Goal: Task Accomplishment & Management: Use online tool/utility

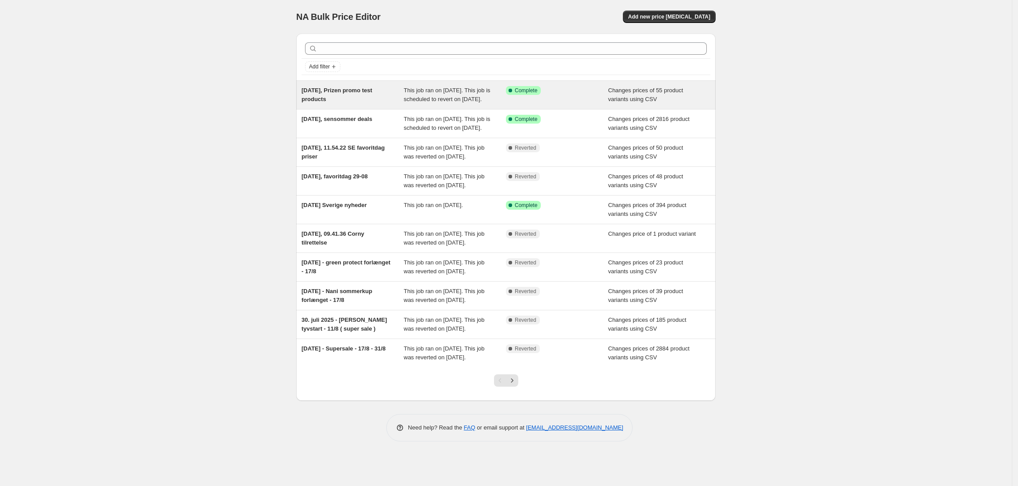
click at [367, 102] on div "[DATE], Prizen promo test products" at bounding box center [353, 95] width 102 height 18
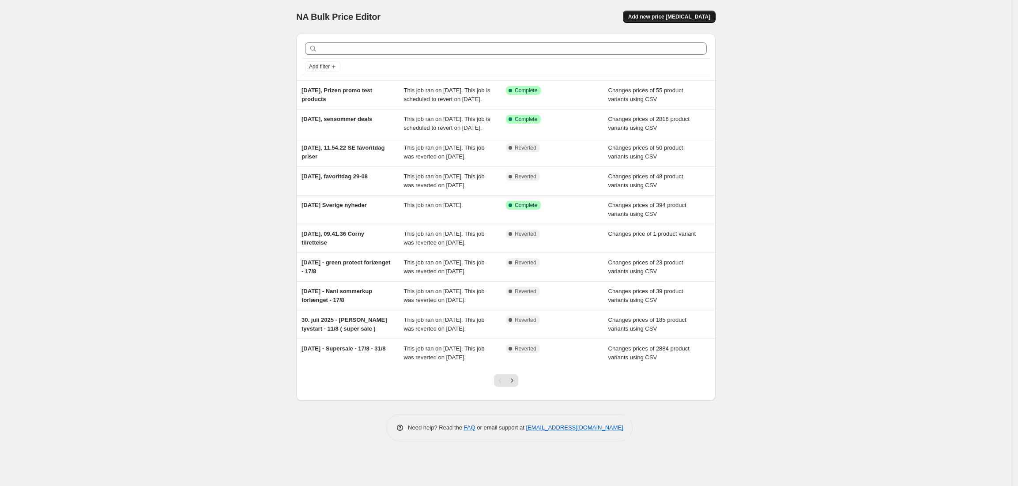
click at [692, 14] on span "Add new price [MEDICAL_DATA]" at bounding box center [669, 16] width 82 height 7
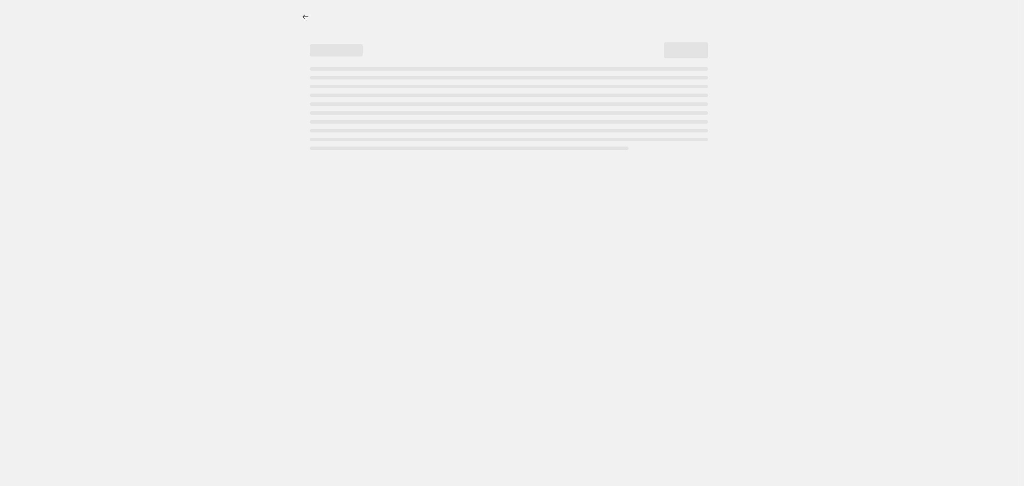
select select "percentage"
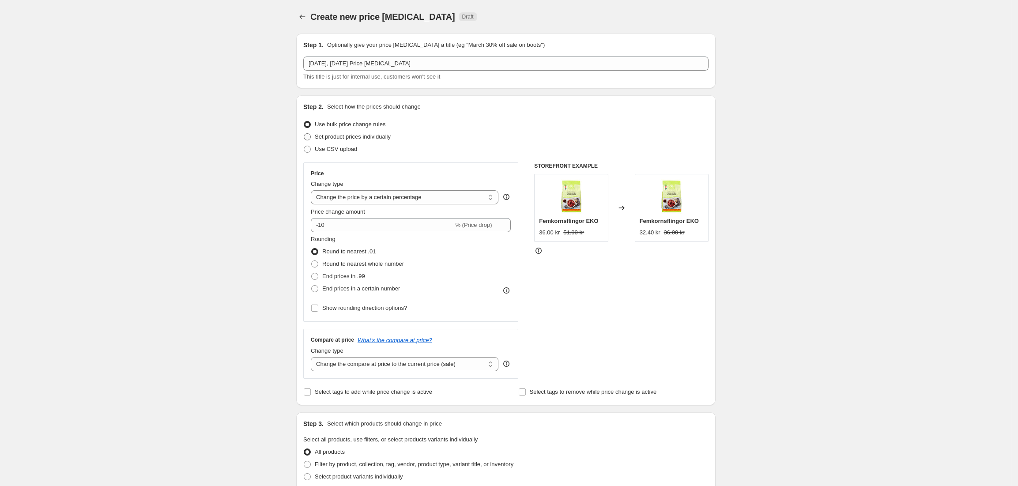
click at [357, 138] on span "Set product prices individually" at bounding box center [353, 136] width 76 height 7
click at [304, 134] on input "Set product prices individually" at bounding box center [304, 133] width 0 height 0
radio input "true"
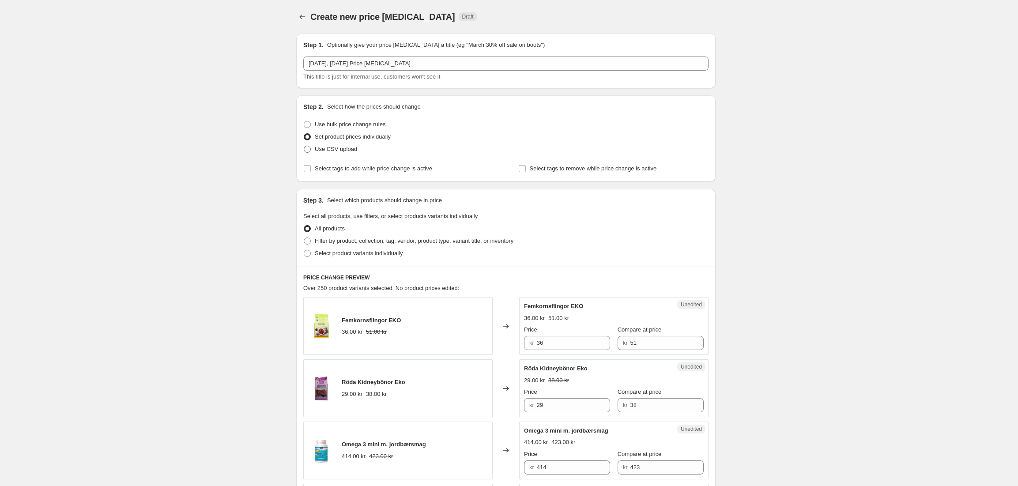
click at [317, 154] on label "Use CSV upload" at bounding box center [330, 149] width 54 height 12
click at [304, 146] on input "Use CSV upload" at bounding box center [304, 146] width 0 height 0
radio input "true"
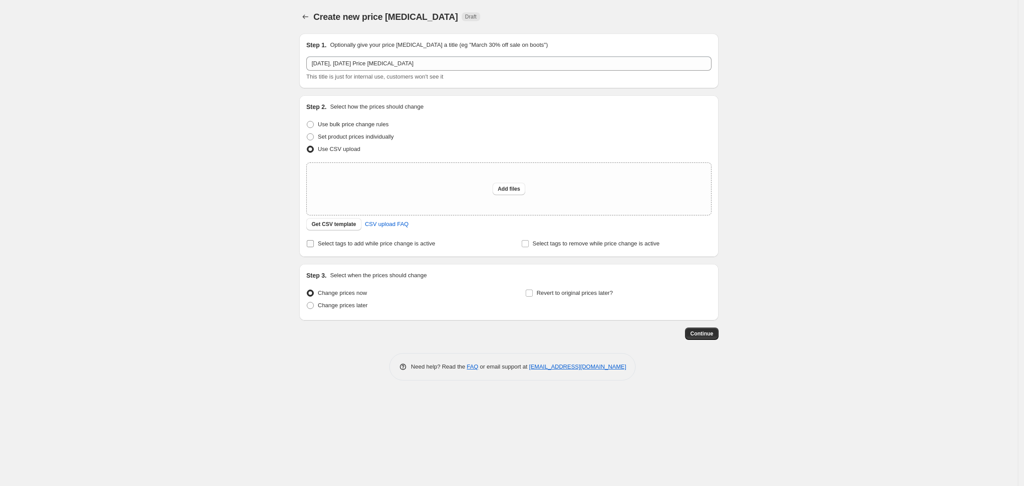
click at [354, 242] on span "Select tags to add while price change is active" at bounding box center [376, 243] width 117 height 7
click at [314, 242] on input "Select tags to add while price change is active" at bounding box center [310, 243] width 7 height 7
checkbox input "true"
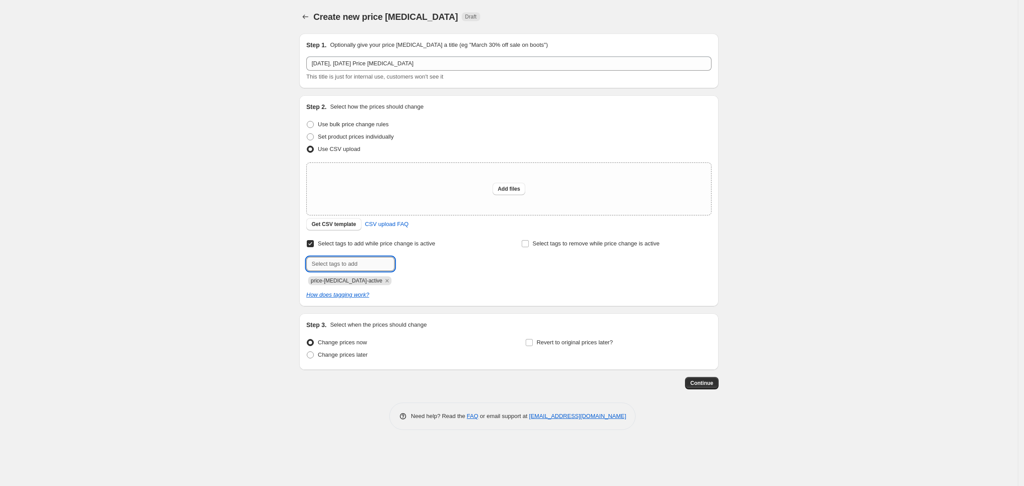
click at [339, 264] on input "text" at bounding box center [350, 264] width 88 height 14
click at [538, 268] on div "Select tags to remove while price change is active" at bounding box center [616, 262] width 190 height 48
click at [353, 356] on span "Change prices later" at bounding box center [343, 354] width 50 height 7
click at [307, 352] on input "Change prices later" at bounding box center [307, 351] width 0 height 0
radio input "true"
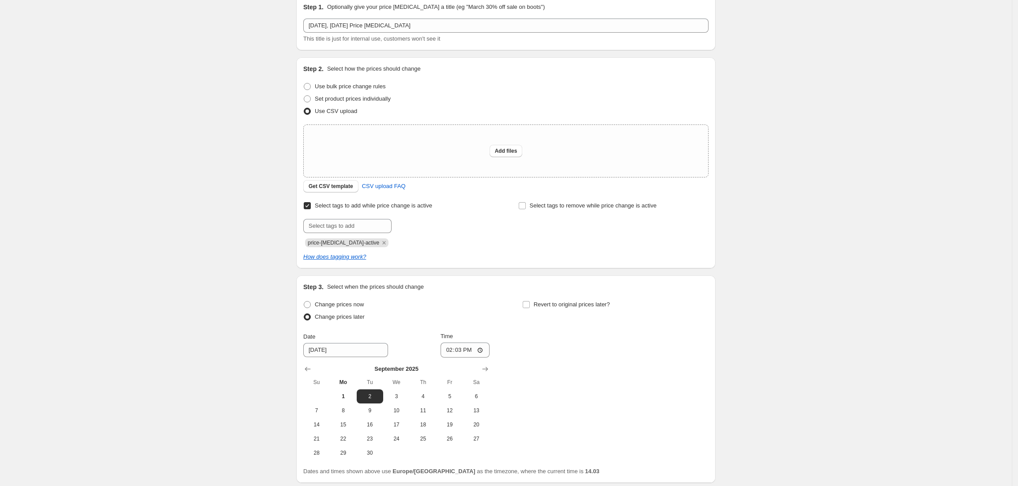
scroll to position [59, 0]
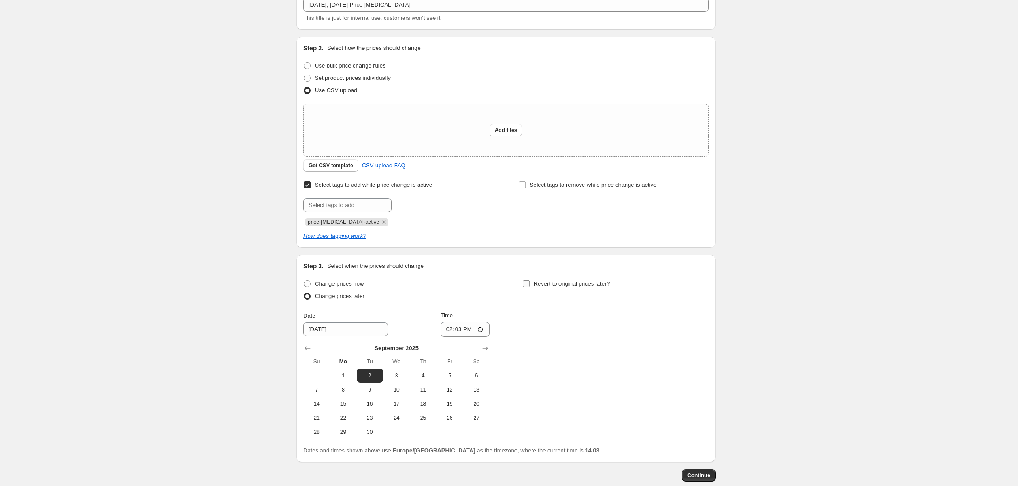
click at [576, 285] on span "Revert to original prices later?" at bounding box center [572, 283] width 76 height 7
click at [530, 285] on input "Revert to original prices later?" at bounding box center [526, 283] width 7 height 7
checkbox input "true"
click at [564, 405] on span "15" at bounding box center [561, 403] width 19 height 7
type input "[DATE]"
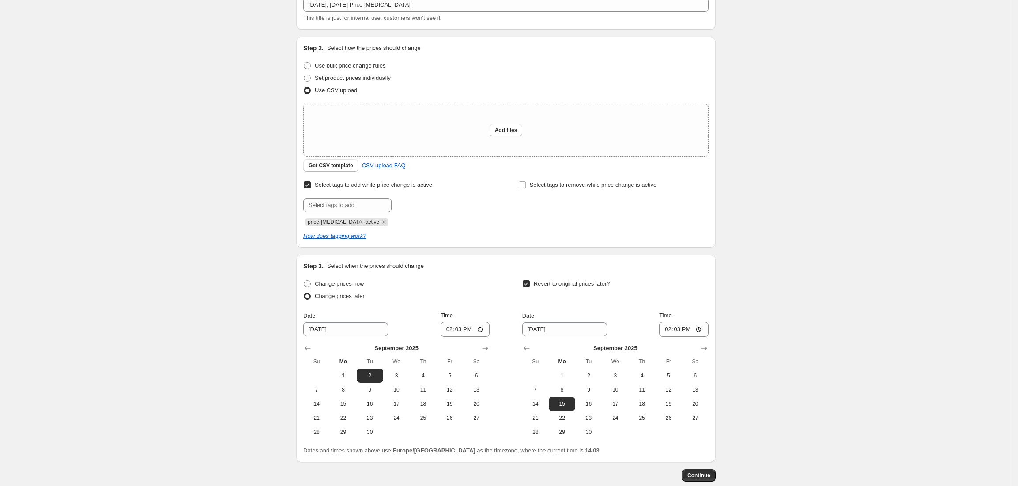
click at [157, 236] on div "Create new price [MEDICAL_DATA]. This page is ready Create new price [MEDICAL_D…" at bounding box center [506, 238] width 1012 height 594
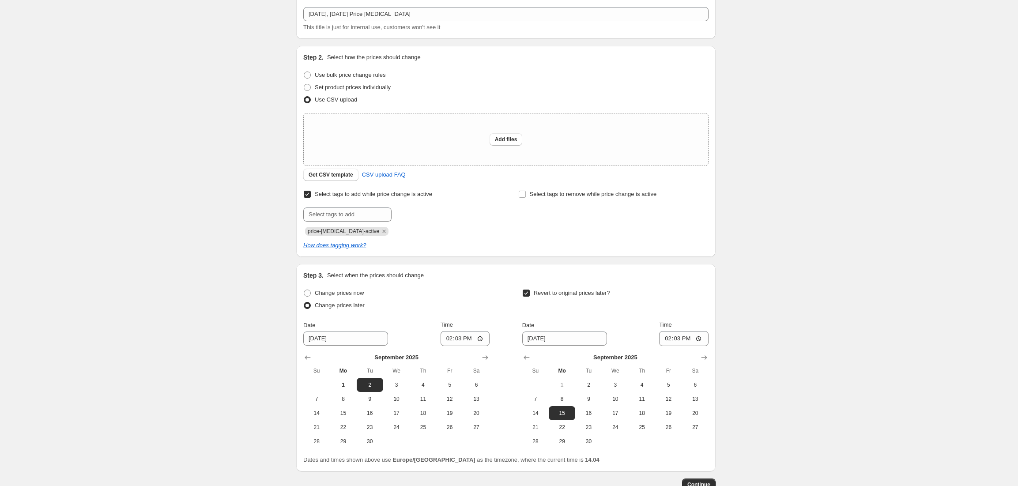
click at [170, 260] on div "Create new price [MEDICAL_DATA]. This page is ready Create new price [MEDICAL_D…" at bounding box center [506, 248] width 1012 height 594
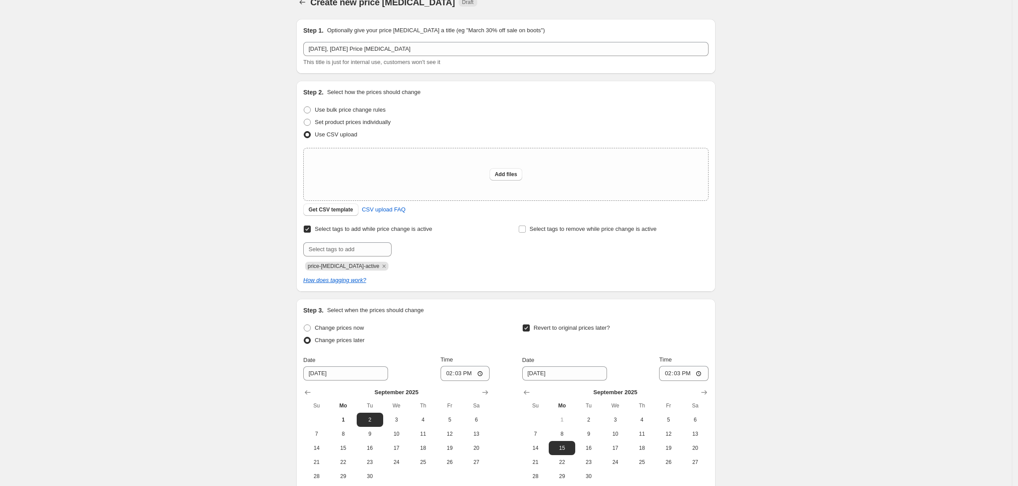
scroll to position [0, 0]
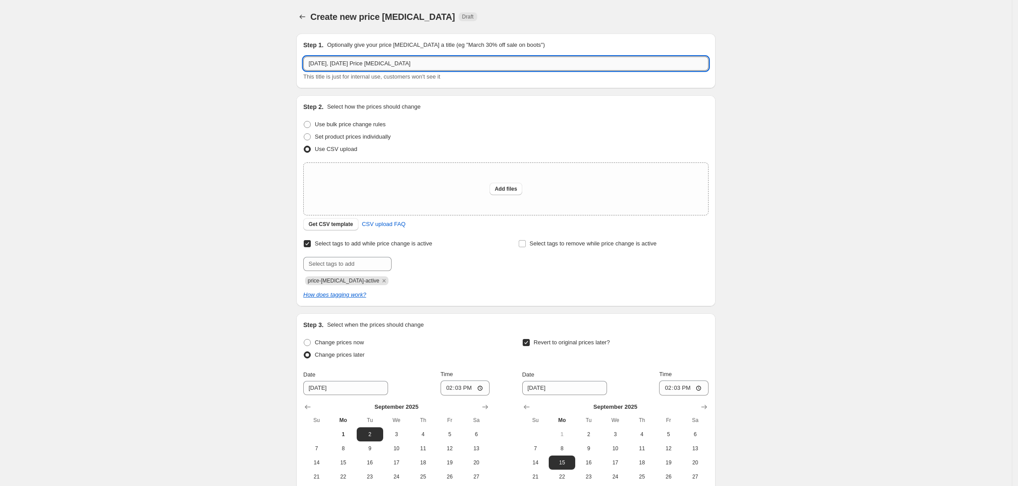
drag, startPoint x: 365, startPoint y: 64, endPoint x: 567, endPoint y: 69, distance: 202.7
click at [567, 69] on input "[DATE], [DATE] Price [MEDICAL_DATA]" at bounding box center [505, 64] width 405 height 14
type input "[DATE], [DATE] test campaign"
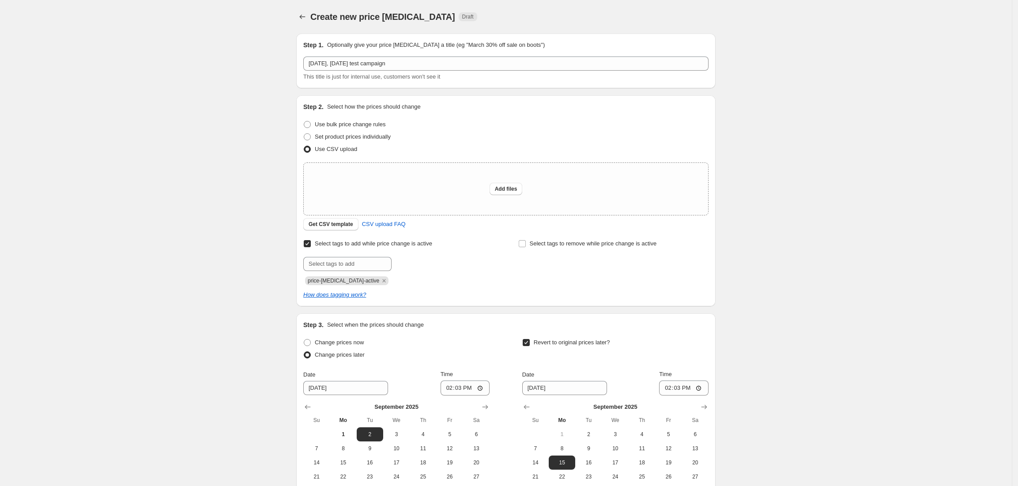
click at [254, 96] on div "Create new price [MEDICAL_DATA]. This page is ready Create new price [MEDICAL_D…" at bounding box center [506, 297] width 1012 height 594
